Goal: Task Accomplishment & Management: Use online tool/utility

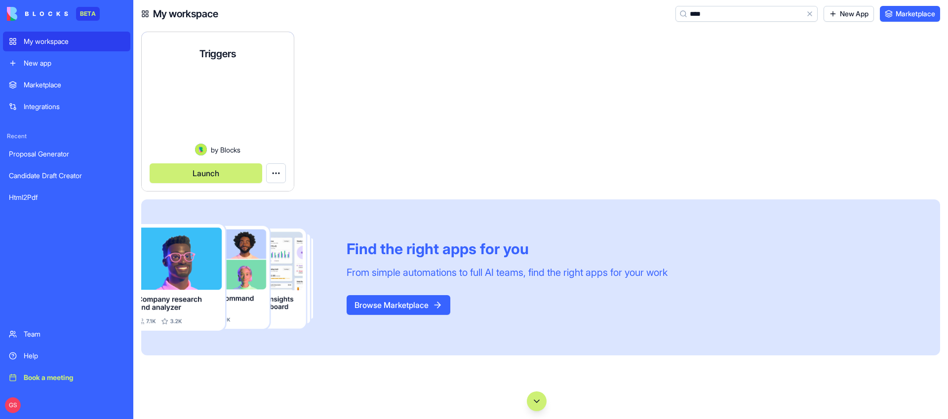
type input "****"
click at [225, 171] on button "Launch" at bounding box center [206, 173] width 113 height 20
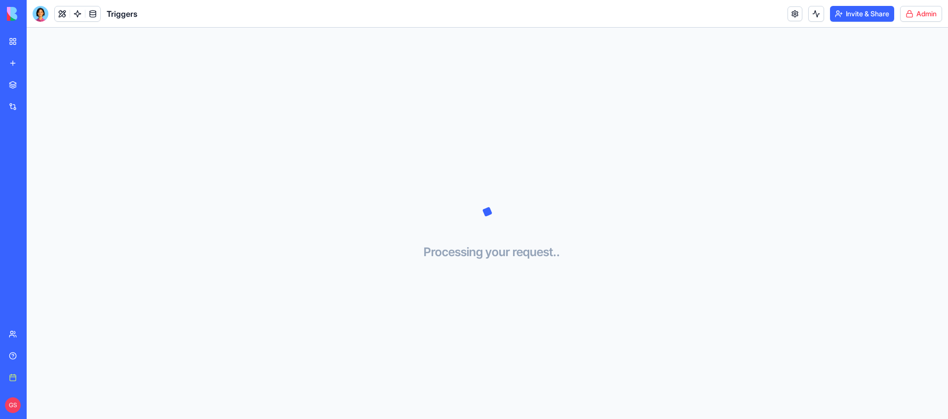
click at [913, 13] on html "BETA My workspace New app Marketplace Integrations Recent Proposal Generator Ca…" at bounding box center [474, 209] width 948 height 419
click at [901, 87] on span "Switch to old builder" at bounding box center [900, 88] width 63 height 10
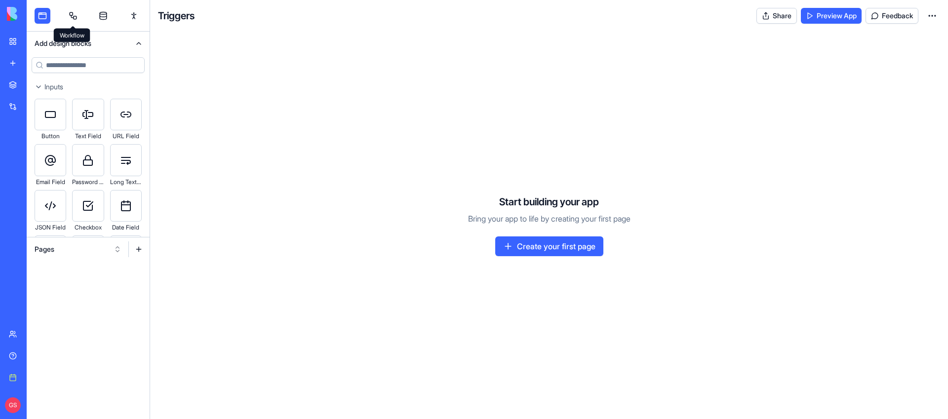
click at [73, 9] on link at bounding box center [73, 16] width 16 height 16
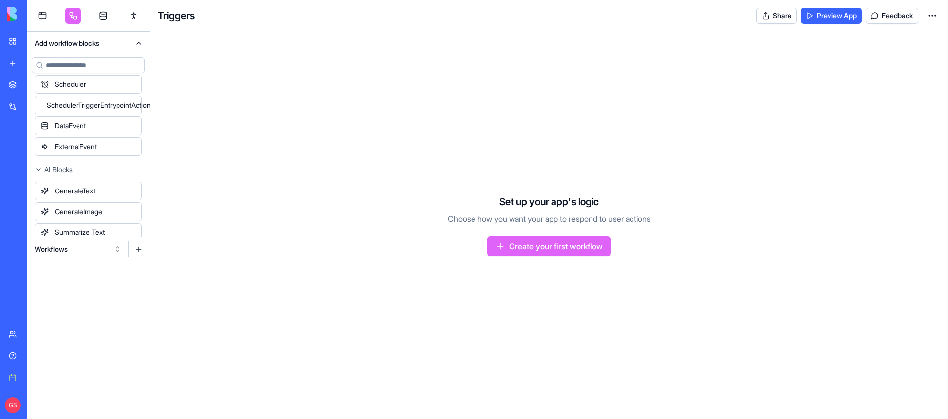
scroll to position [69, 0]
click at [110, 250] on button "Workflows" at bounding box center [78, 249] width 97 height 16
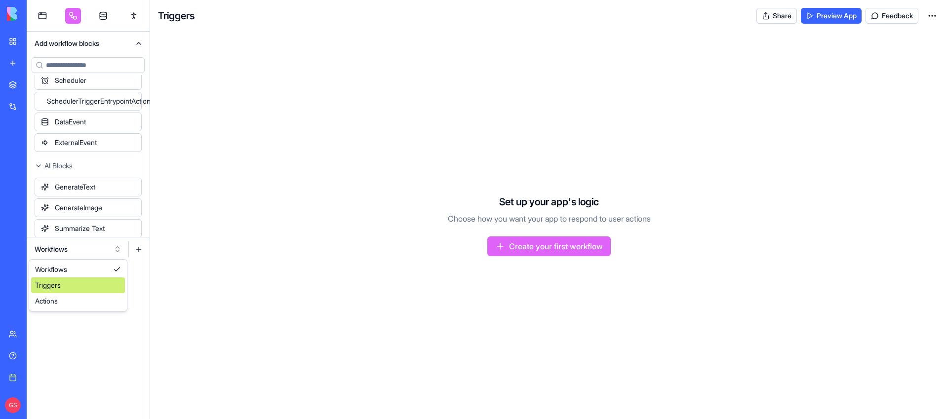
click at [83, 288] on div "Triggers" at bounding box center [78, 286] width 94 height 16
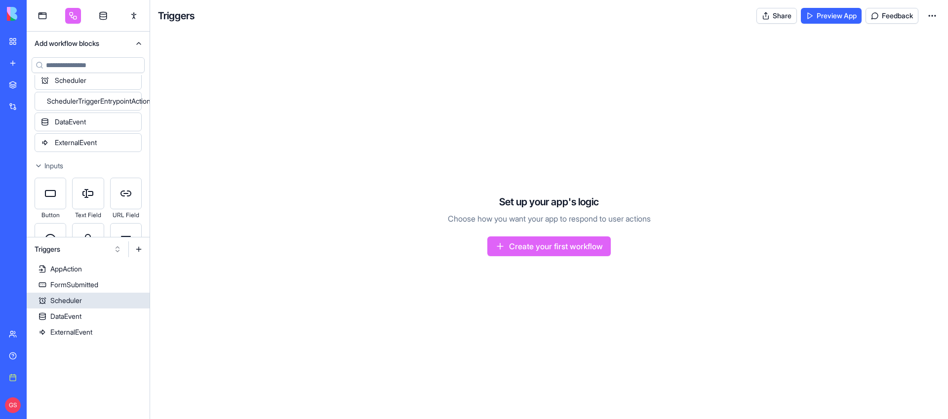
click at [75, 307] on link "Scheduler" at bounding box center [88, 301] width 123 height 16
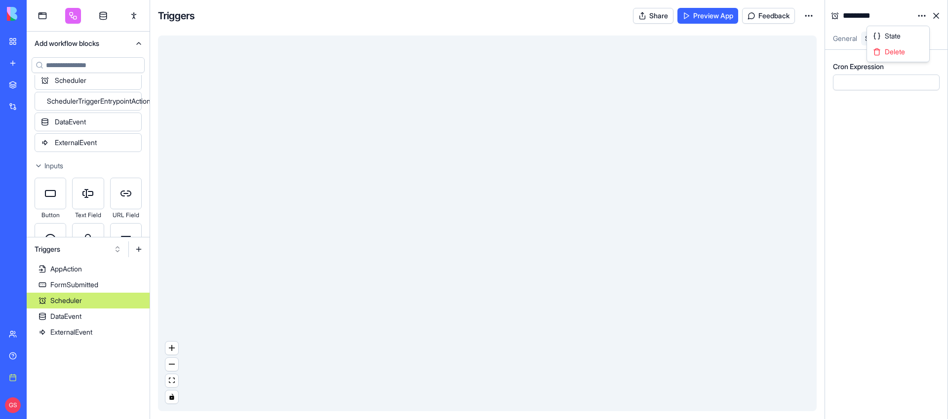
click at [920, 9] on html "BETA My workspace New app Marketplace Integrations Recent Proposal Generator Ca…" at bounding box center [474, 209] width 948 height 419
click at [905, 30] on div "State" at bounding box center [898, 36] width 58 height 16
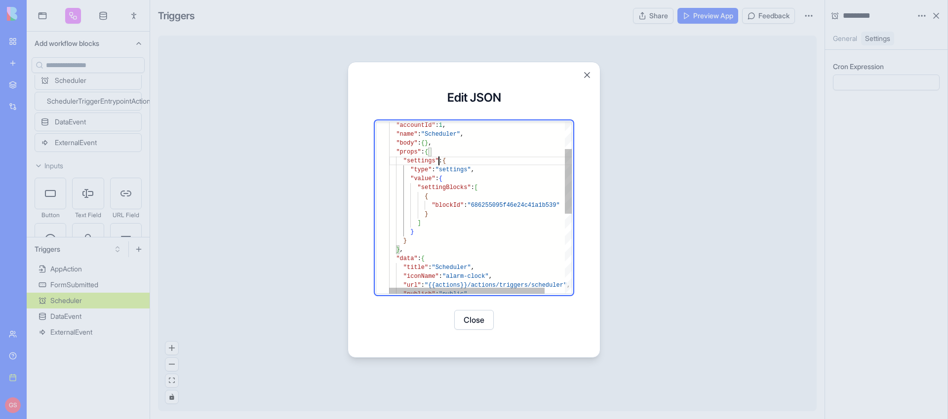
scroll to position [18, 50]
click at [437, 157] on div ""accountId" : 1 , "name" : "Scheduler" , "body" : { } , "props" : { "settings" …" at bounding box center [492, 278] width 206 height 456
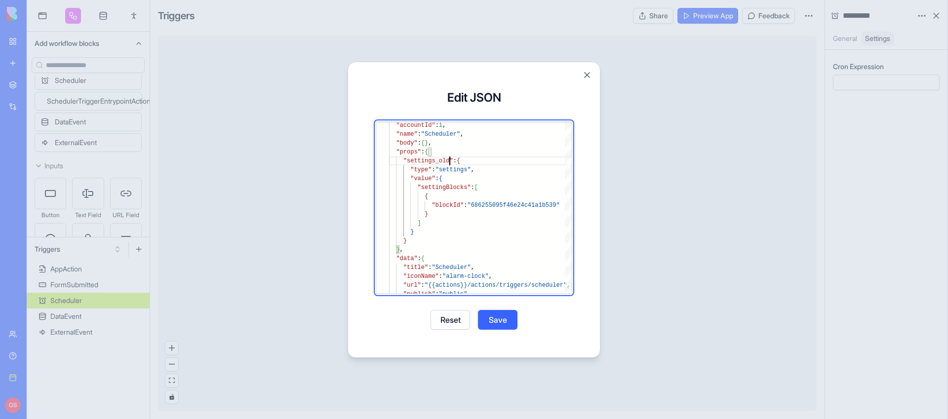
type textarea "**********"
click at [505, 318] on button "Save" at bounding box center [498, 320] width 40 height 20
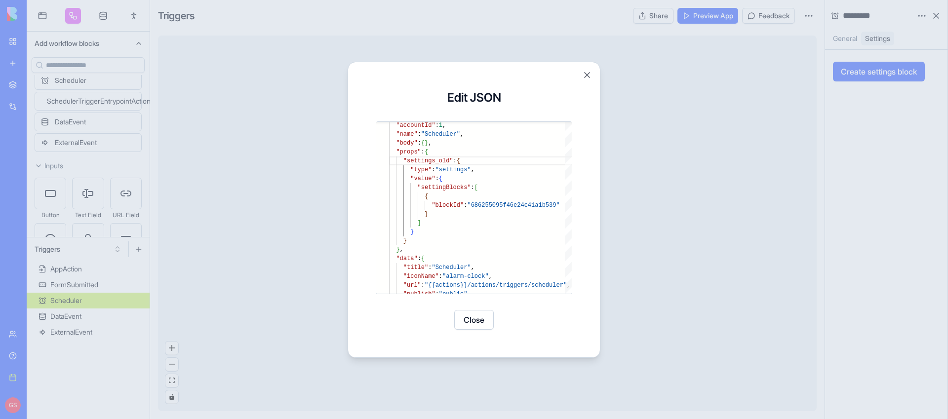
click at [474, 323] on button "Close" at bounding box center [474, 320] width 40 height 20
